Goal: Find specific page/section: Find specific page/section

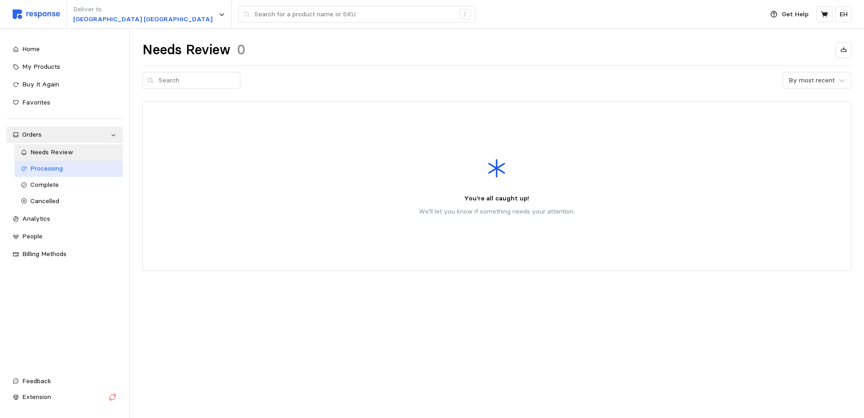
click at [64, 168] on div "Processing" at bounding box center [73, 169] width 86 height 10
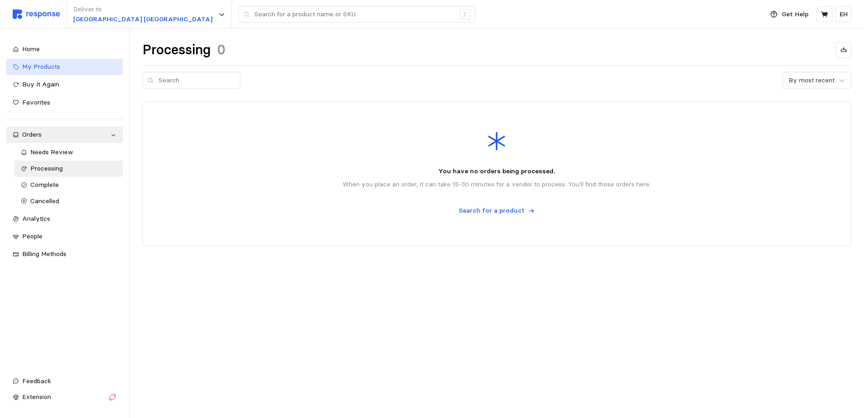
click at [70, 65] on div "My Products" at bounding box center [69, 67] width 94 height 10
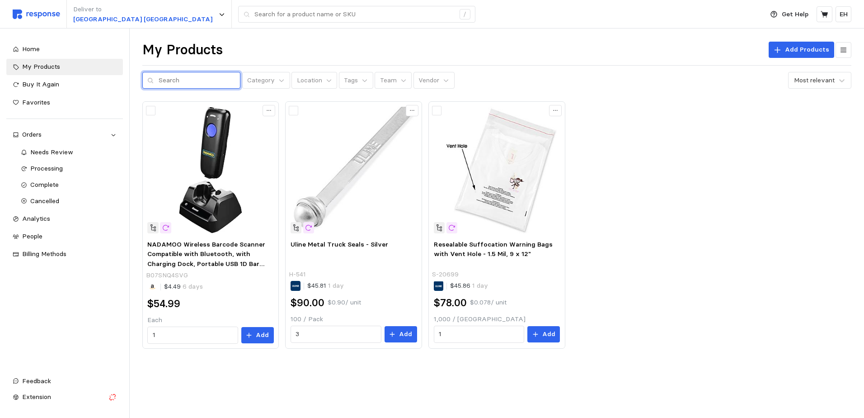
click at [221, 82] on input "text" at bounding box center [197, 80] width 77 height 16
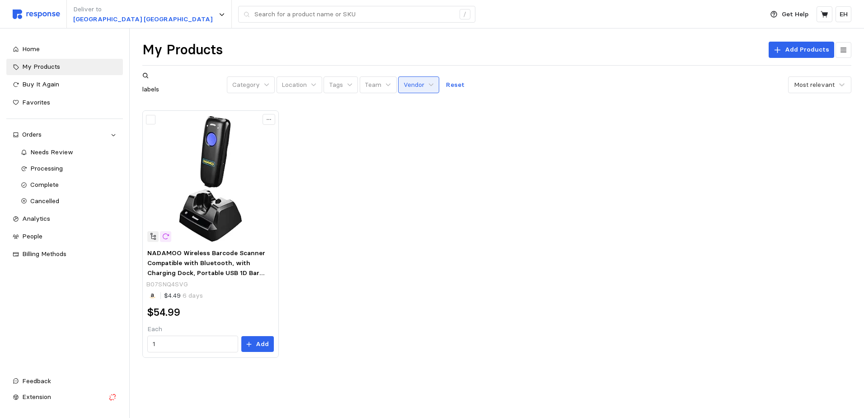
click at [417, 85] on p "Vendor" at bounding box center [414, 85] width 21 height 10
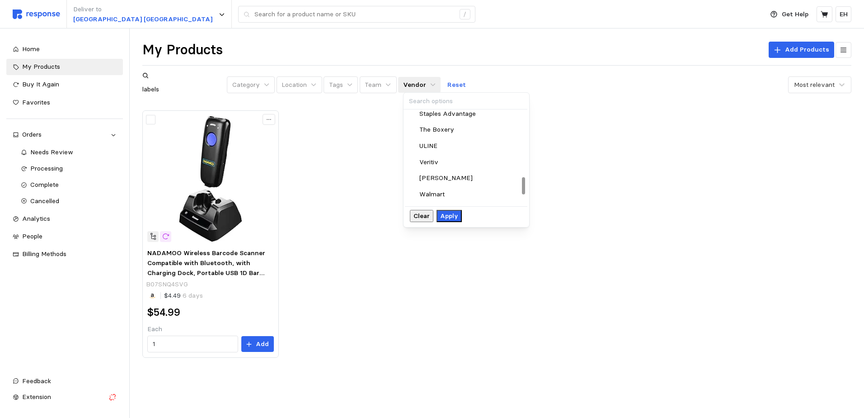
scroll to position [361, 0]
click at [441, 145] on div "ULINE" at bounding box center [466, 146] width 112 height 10
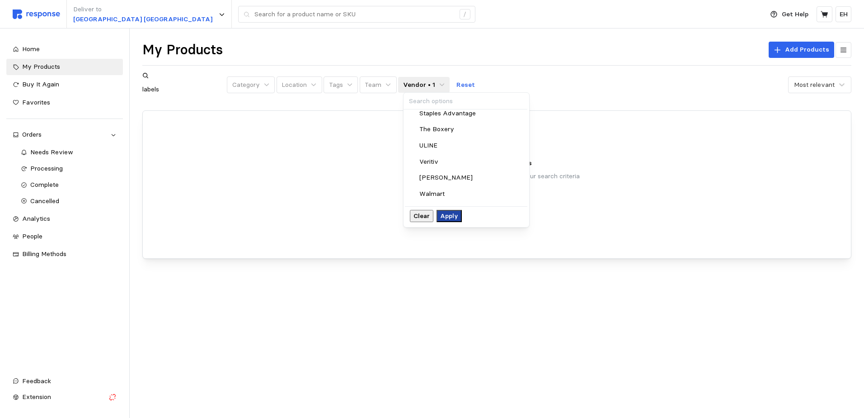
click at [458, 220] on p "Apply" at bounding box center [449, 216] width 18 height 10
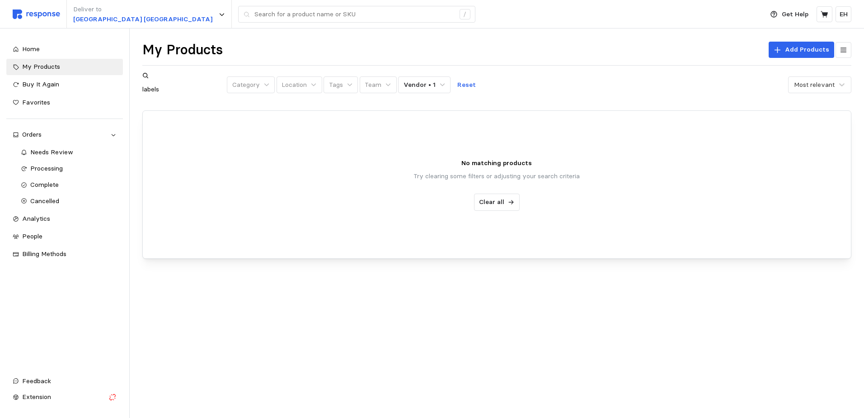
click at [205, 81] on input "labels" at bounding box center [183, 89] width 83 height 16
type input "l"
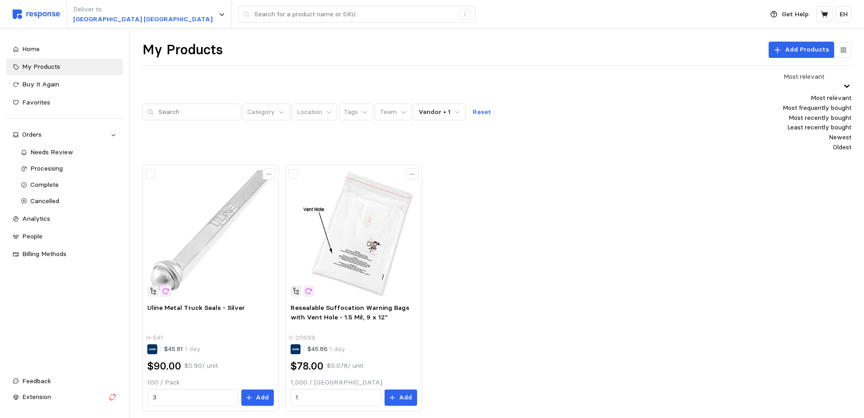
click at [843, 84] on icon at bounding box center [847, 85] width 9 height 9
click at [800, 142] on div "Newest" at bounding box center [817, 137] width 69 height 10
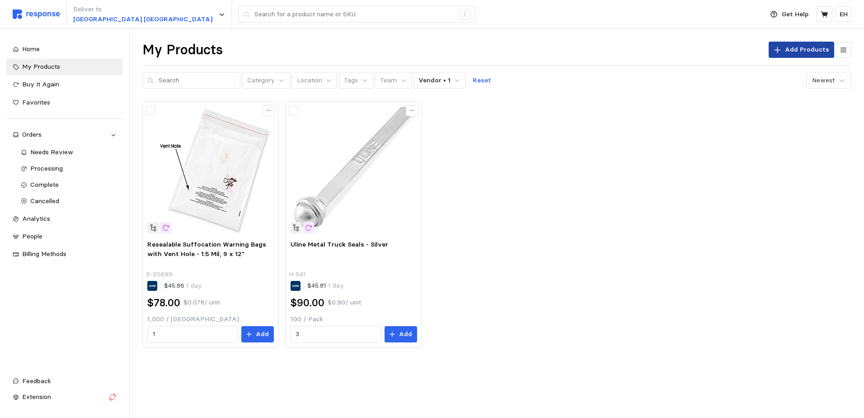
click at [782, 49] on icon at bounding box center [778, 50] width 8 height 8
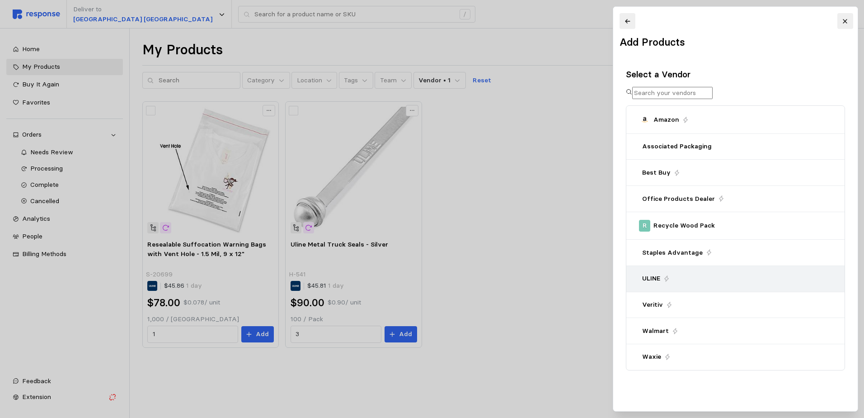
click at [704, 283] on div "ULINE" at bounding box center [735, 278] width 193 height 10
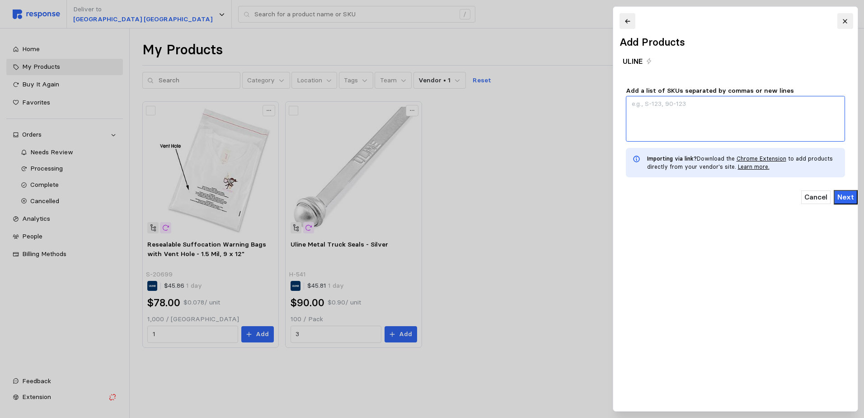
click at [717, 124] on textarea "Add a list of SKUs separated by commas or new lines" at bounding box center [735, 119] width 219 height 46
click at [852, 24] on button at bounding box center [845, 21] width 16 height 16
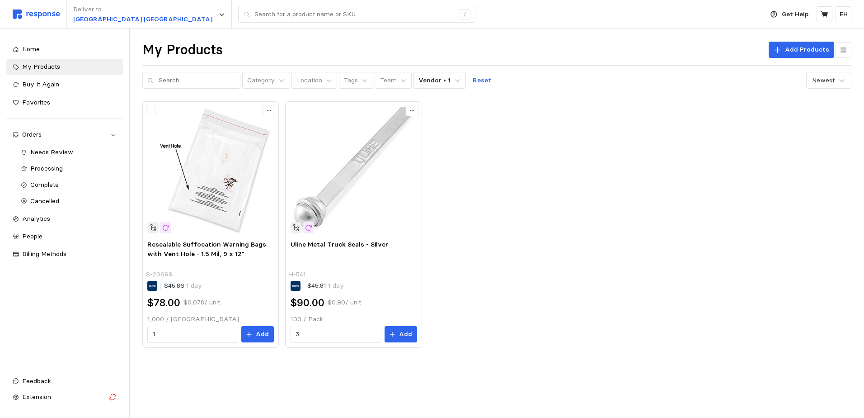
click at [537, 208] on div "Resealable Suffocation Warning Bags with Vent Hole - 1.5 Mil, 9 x 12" S-20699 $…" at bounding box center [496, 224] width 709 height 246
click at [507, 187] on div "Resealable Suffocation Warning Bags with Vent Hole - 1.5 Mil, 9 x 12" S-20699 $…" at bounding box center [496, 224] width 709 height 246
